Goal: Transaction & Acquisition: Purchase product/service

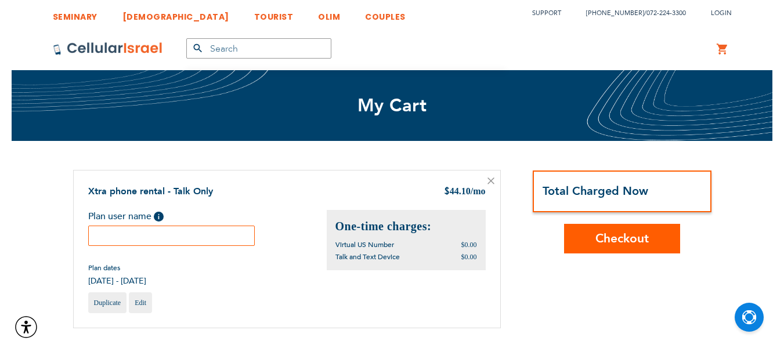
click at [142, 240] on input "text" at bounding box center [171, 236] width 167 height 20
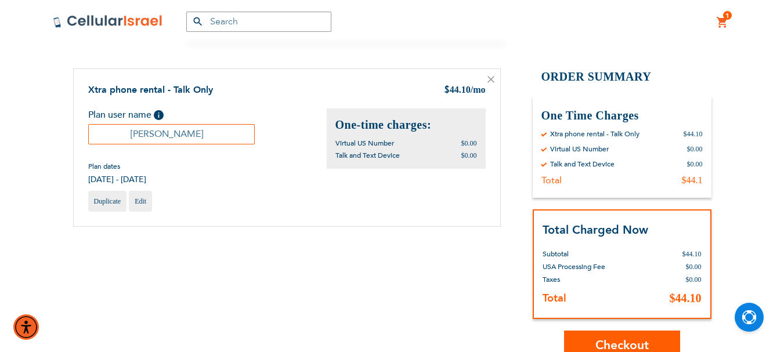
scroll to position [116, 0]
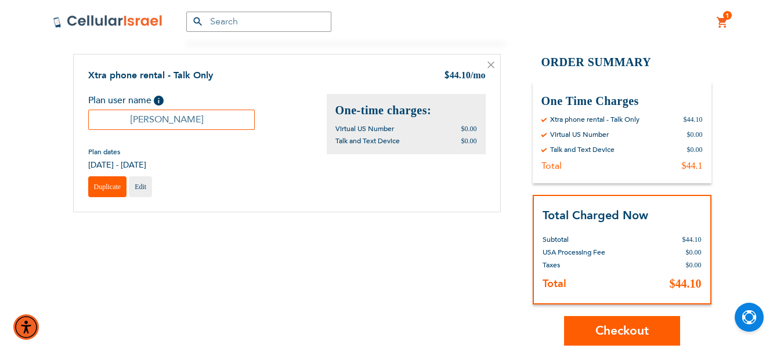
type input "[PERSON_NAME]"
click at [111, 186] on span "Duplicate" at bounding box center [107, 187] width 27 height 8
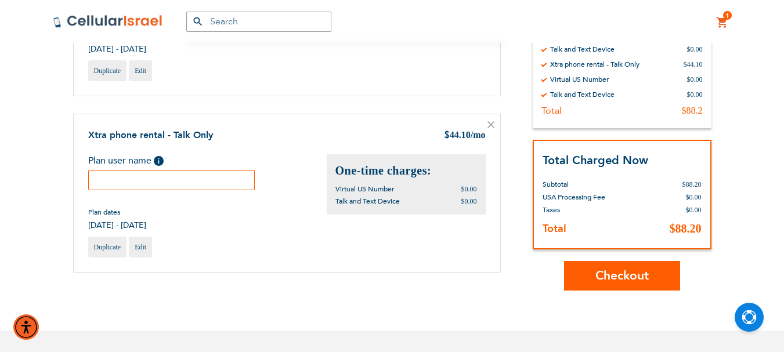
scroll to position [8, 0]
drag, startPoint x: 136, startPoint y: 179, endPoint x: 165, endPoint y: 152, distance: 39.8
click at [140, 178] on input "text" at bounding box center [171, 180] width 167 height 20
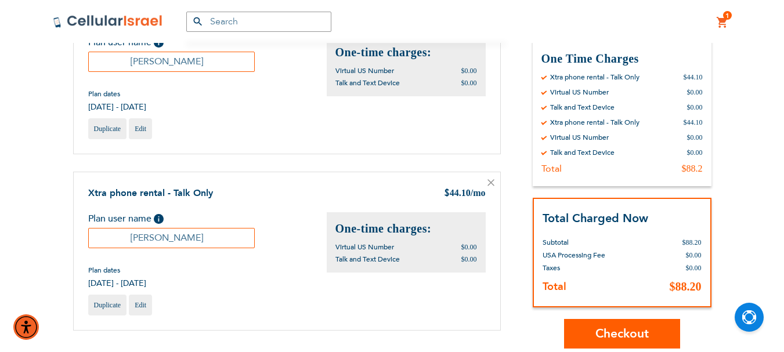
scroll to position [290, 0]
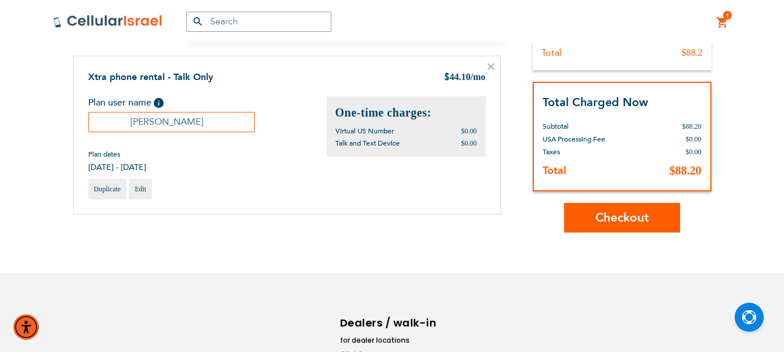
type input "Benah Pam"
click at [627, 220] on span "Checkout" at bounding box center [622, 217] width 53 height 17
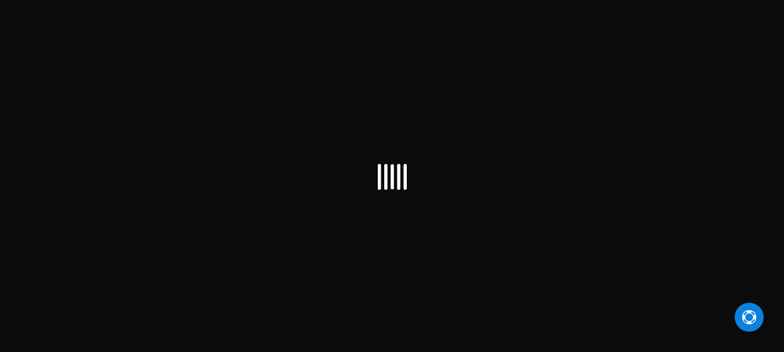
scroll to position [8, 0]
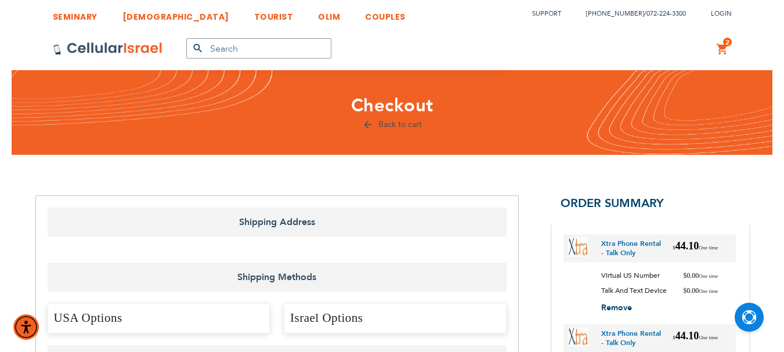
select select "US"
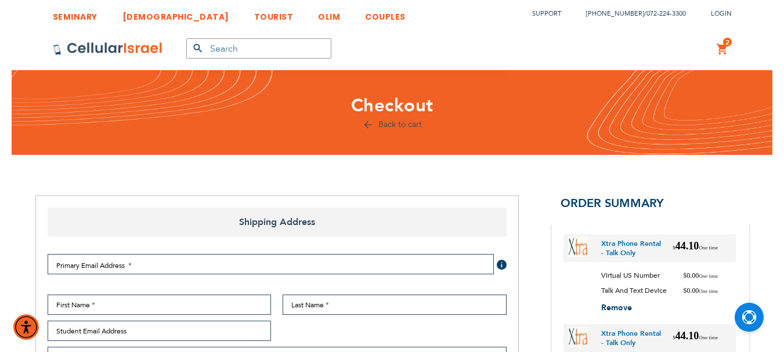
select select "US"
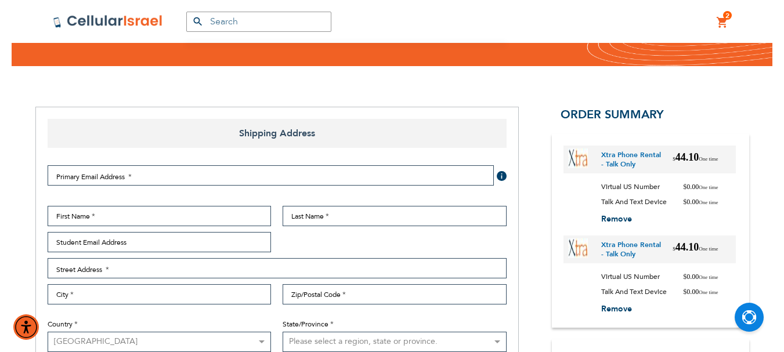
checkbox input "true"
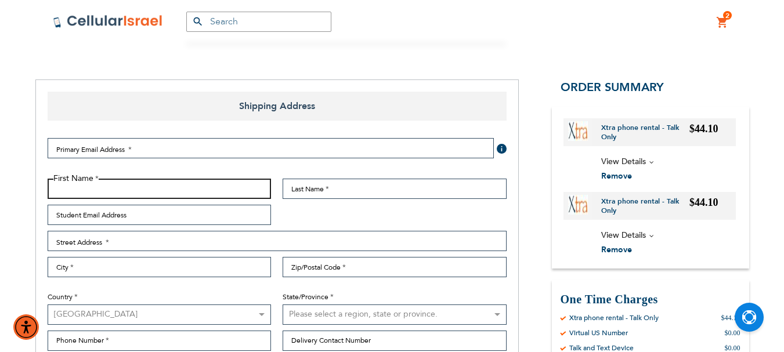
click at [130, 186] on input "First Name" at bounding box center [160, 189] width 224 height 20
type input "Benah"
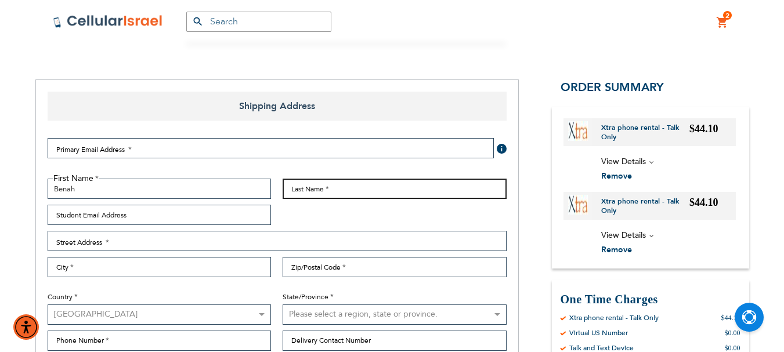
click at [298, 190] on input "Last Name" at bounding box center [395, 189] width 224 height 20
type input "[PERSON_NAME]"
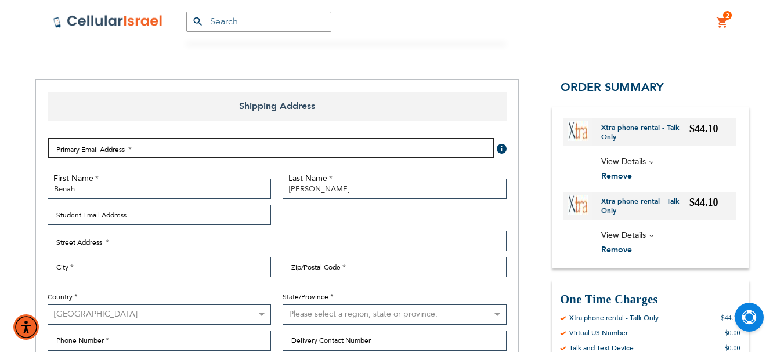
drag, startPoint x: 149, startPoint y: 149, endPoint x: 139, endPoint y: 114, distance: 36.2
click at [149, 141] on input "Email Address" at bounding box center [271, 148] width 446 height 20
type input "[EMAIL_ADDRESS][DOMAIN_NAME]"
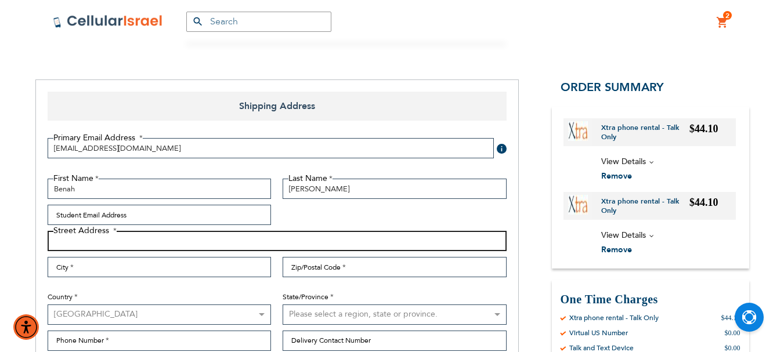
click at [72, 243] on input "Street Address: Line 1" at bounding box center [277, 241] width 459 height 20
type input "[STREET_ADDRESS]"
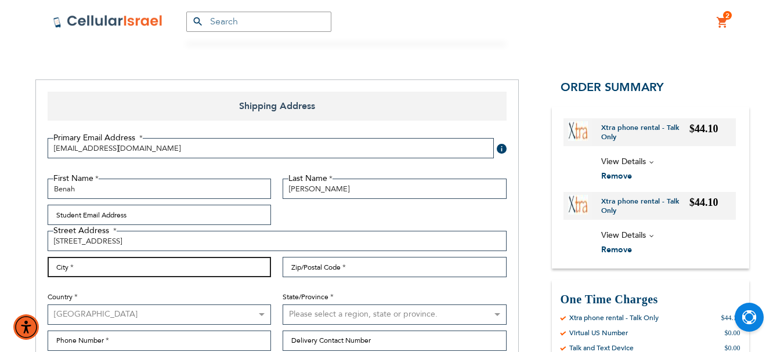
click at [135, 265] on input "City" at bounding box center [160, 267] width 224 height 20
type input "Lakewood"
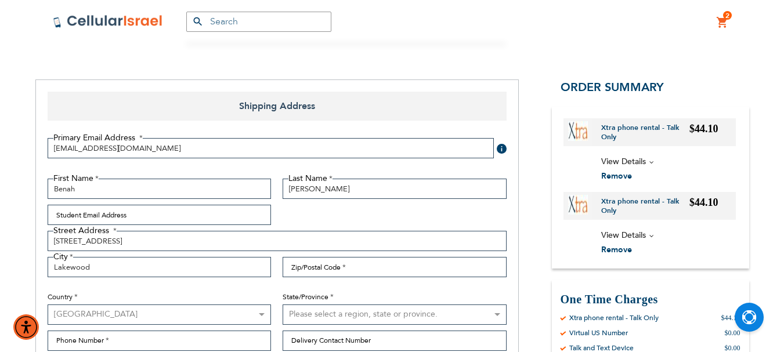
click at [308, 311] on select "Please select a region, state or province. [US_STATE] [US_STATE] [US_STATE] [US…" at bounding box center [395, 315] width 224 height 20
select select "41"
click at [283, 305] on select "Please select a region, state or province. [US_STATE] [US_STATE] [US_STATE] [US…" at bounding box center [395, 315] width 224 height 20
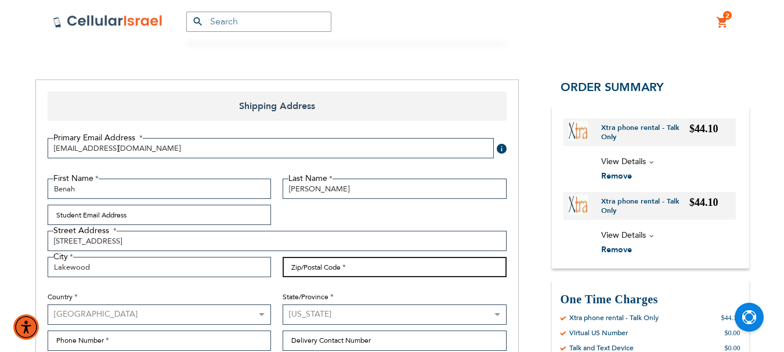
drag, startPoint x: 320, startPoint y: 267, endPoint x: 316, endPoint y: 263, distance: 6.2
click at [320, 268] on input "Zip/Postal Code" at bounding box center [395, 267] width 224 height 20
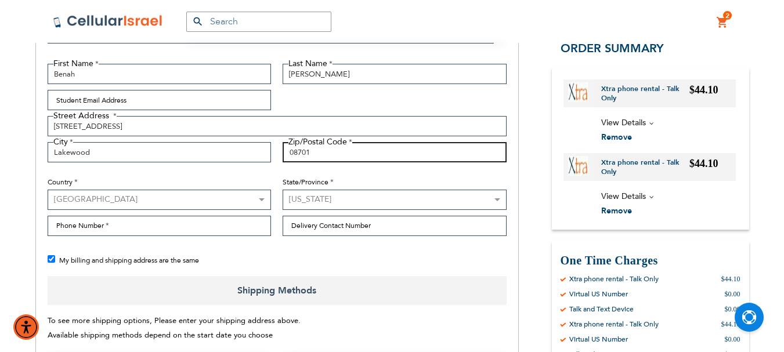
scroll to position [232, 0]
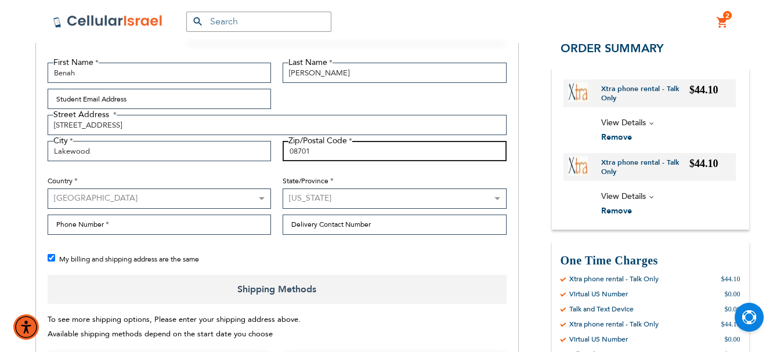
type input "08701"
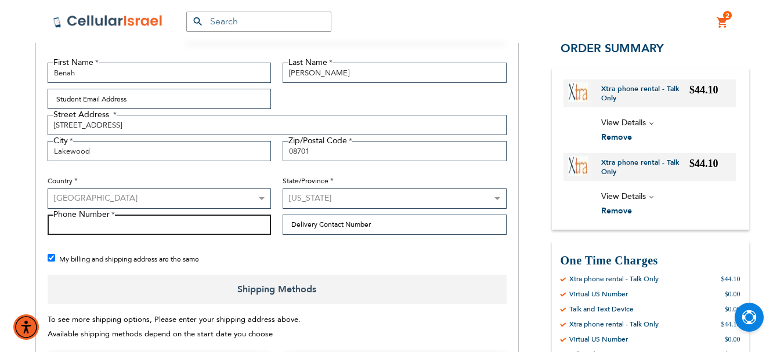
click at [212, 230] on input "Phone Number" at bounding box center [160, 225] width 224 height 20
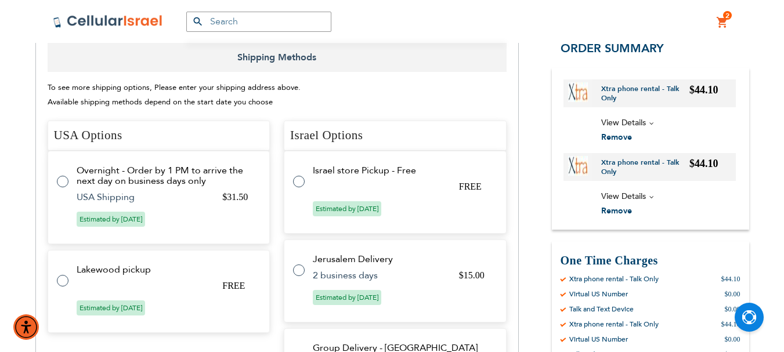
scroll to position [522, 0]
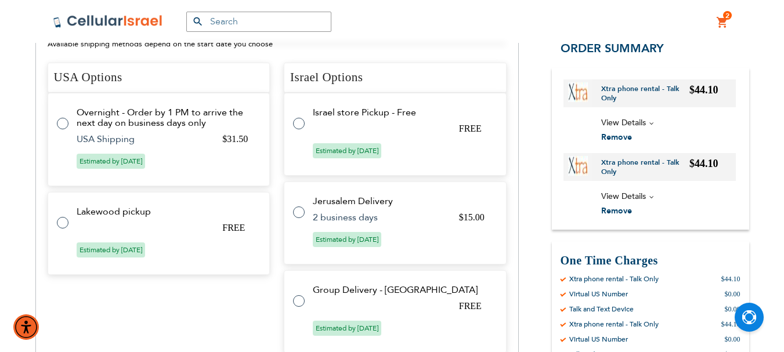
type input "7327730611"
click at [61, 216] on label at bounding box center [68, 216] width 23 height 0
radio input "true"
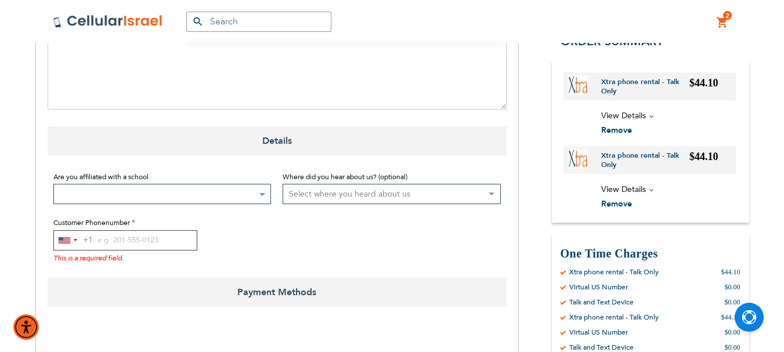
scroll to position [845, 0]
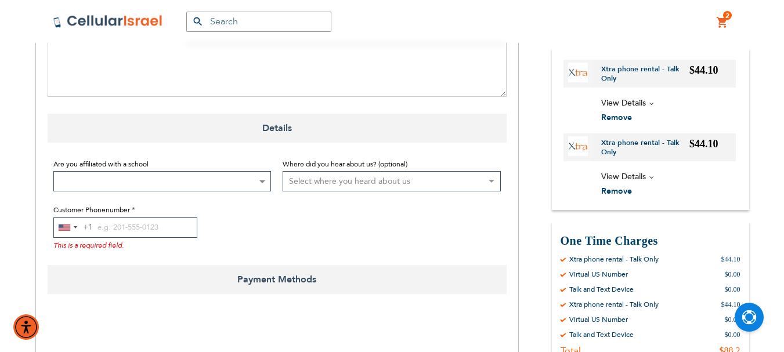
click at [264, 179] on span at bounding box center [262, 181] width 12 height 19
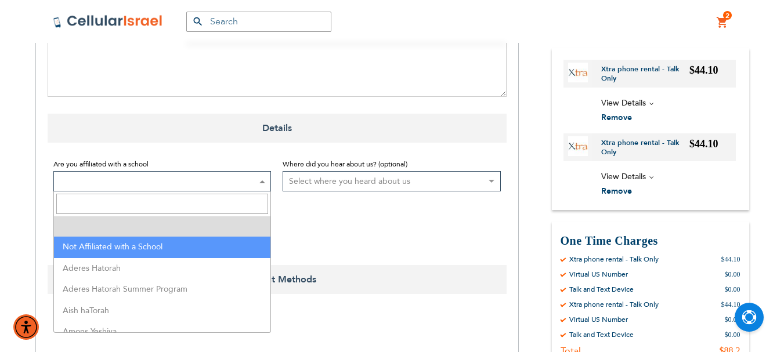
select select "199"
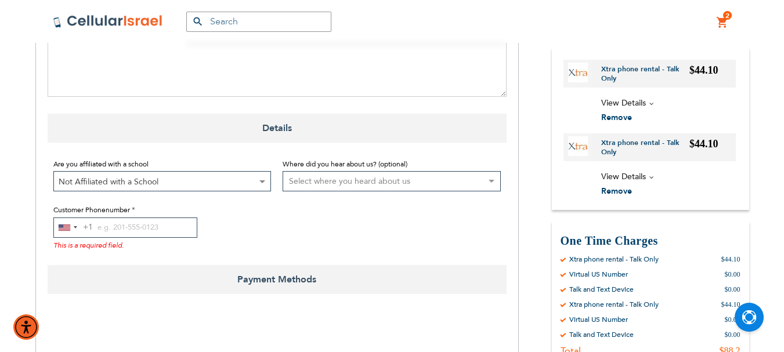
click at [359, 179] on select "Select where you heard about us Existing Customer Friend Other School/Group BP …" at bounding box center [392, 181] width 218 height 20
select select "2"
click at [283, 171] on select "Select where you heard about us Existing Customer Friend Other School/Group BP …" at bounding box center [392, 181] width 218 height 20
click at [107, 228] on input "Customer Phonenumber" at bounding box center [125, 228] width 144 height 20
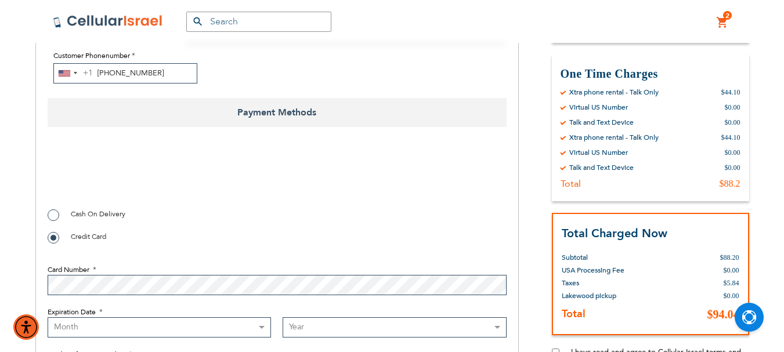
scroll to position [1019, 0]
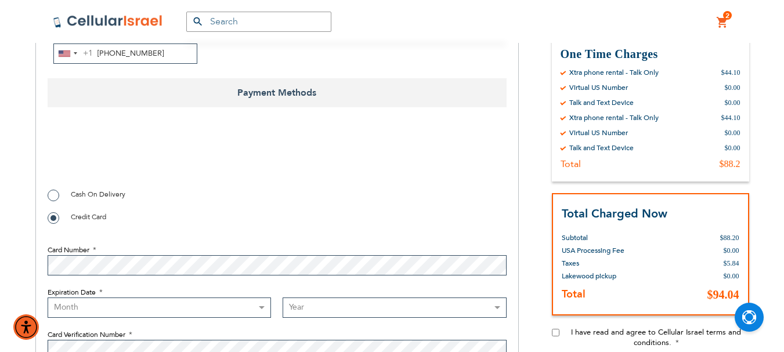
type input "[PHONE_NUMBER]"
click at [556, 334] on input "I have read and agree to Cellular Israel terms and conditions." at bounding box center [556, 333] width 8 height 8
checkbox input "true"
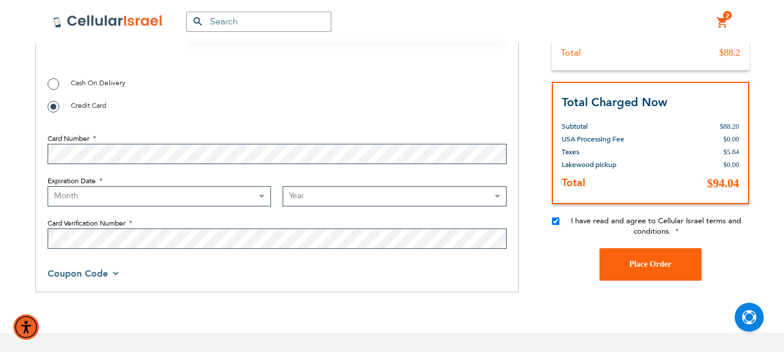
scroll to position [1135, 0]
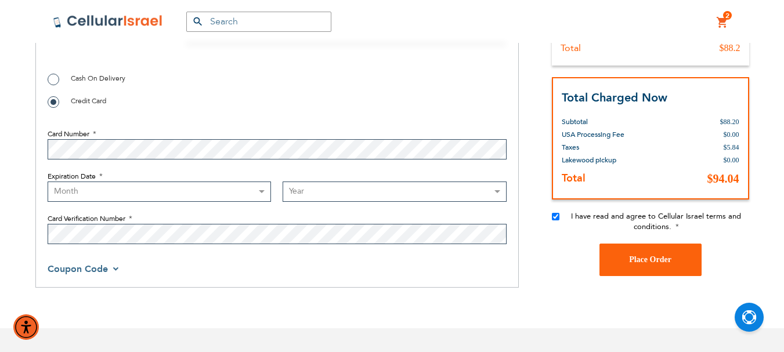
click at [157, 195] on select "Month [DATE] - [DATE] - [DATE] - [DATE] - [DATE] - [DATE] - [DATE] - [DATE] - […" at bounding box center [160, 192] width 224 height 20
select select "1"
click at [48, 182] on select "Month [DATE] - [DATE] - [DATE] - [DATE] - [DATE] - [DATE] - [DATE] - [DATE] - […" at bounding box center [160, 192] width 224 height 20
click at [334, 192] on select "Year [DATE] 2026 2027 2028 2029 2030 2031 2032 2033 2034 2035 2036 2037 2038 20…" at bounding box center [395, 192] width 224 height 20
select select "2029"
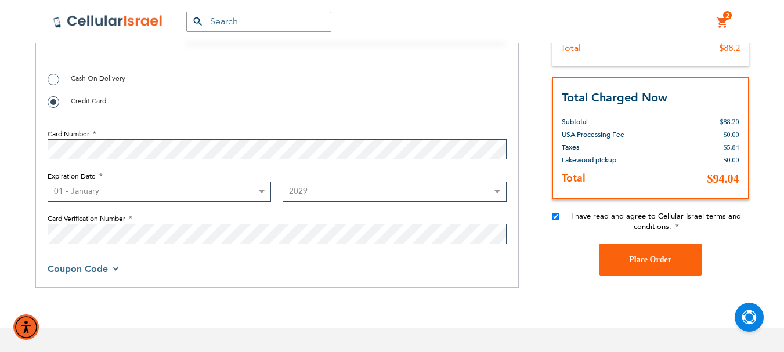
click at [283, 182] on select "Year [DATE] 2026 2027 2028 2029 2030 2031 2032 2033 2034 2035 2036 2037 2038 20…" at bounding box center [395, 192] width 224 height 20
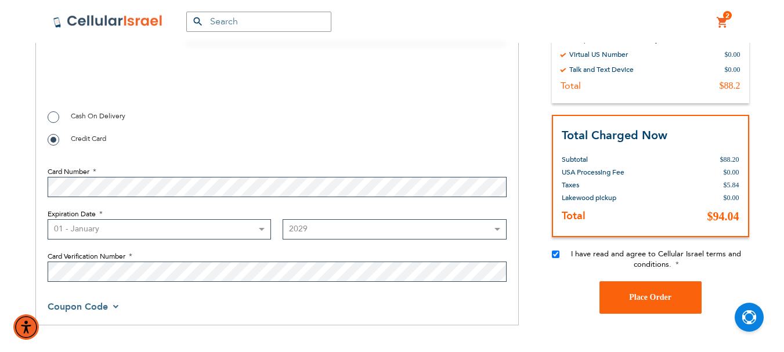
scroll to position [1077, 0]
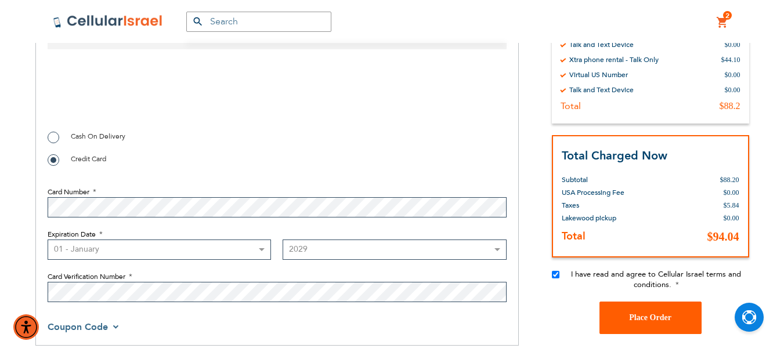
click at [662, 316] on span "Place Order" at bounding box center [650, 317] width 42 height 9
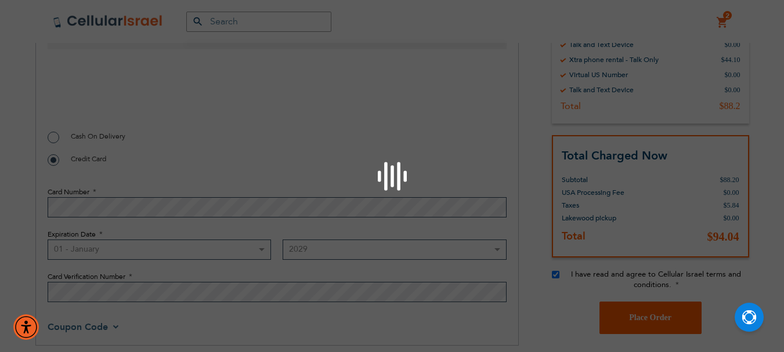
checkbox input "false"
